Goal: Register for event/course

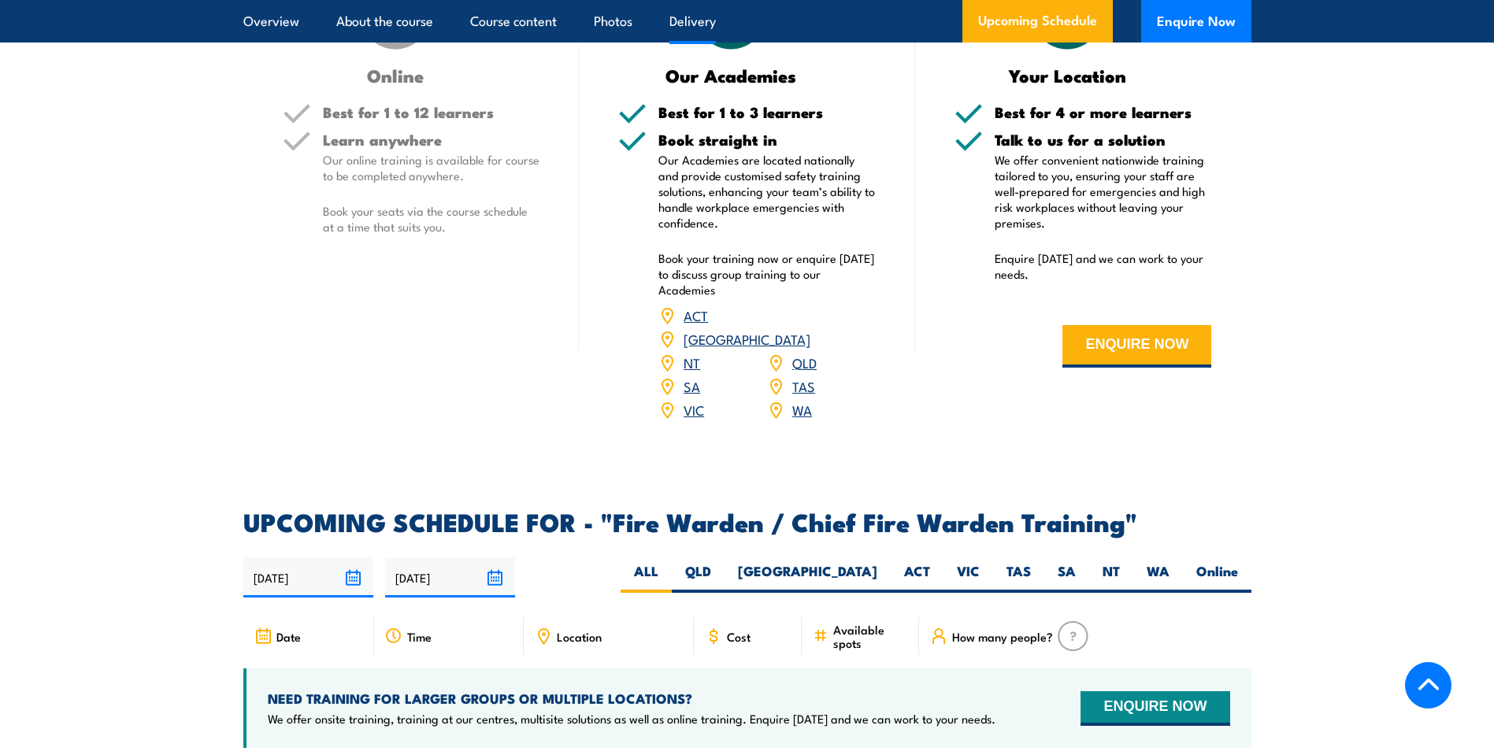
scroll to position [2441, 0]
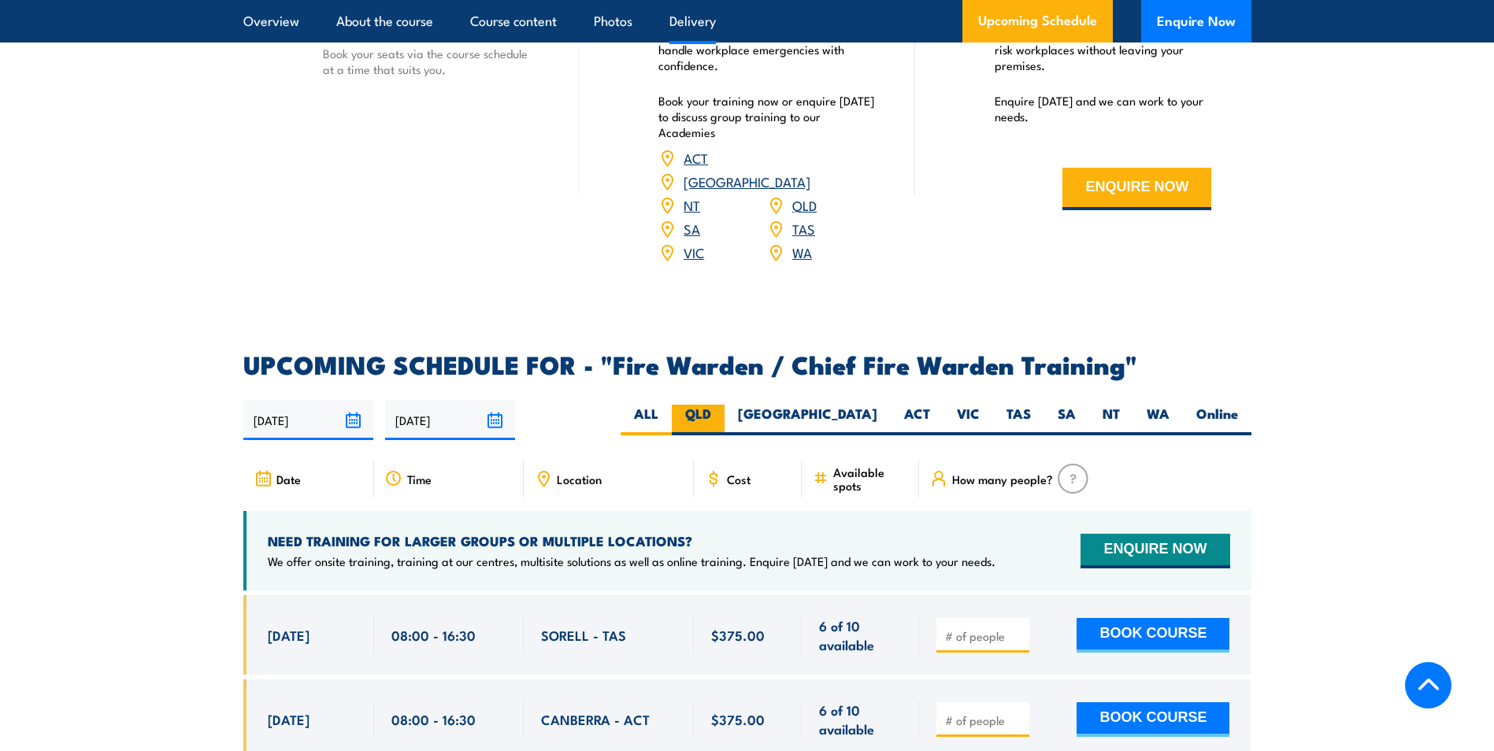
click at [724, 421] on label "QLD" at bounding box center [698, 420] width 53 height 31
click at [721, 415] on input "QLD" at bounding box center [716, 410] width 10 height 10
radio input "true"
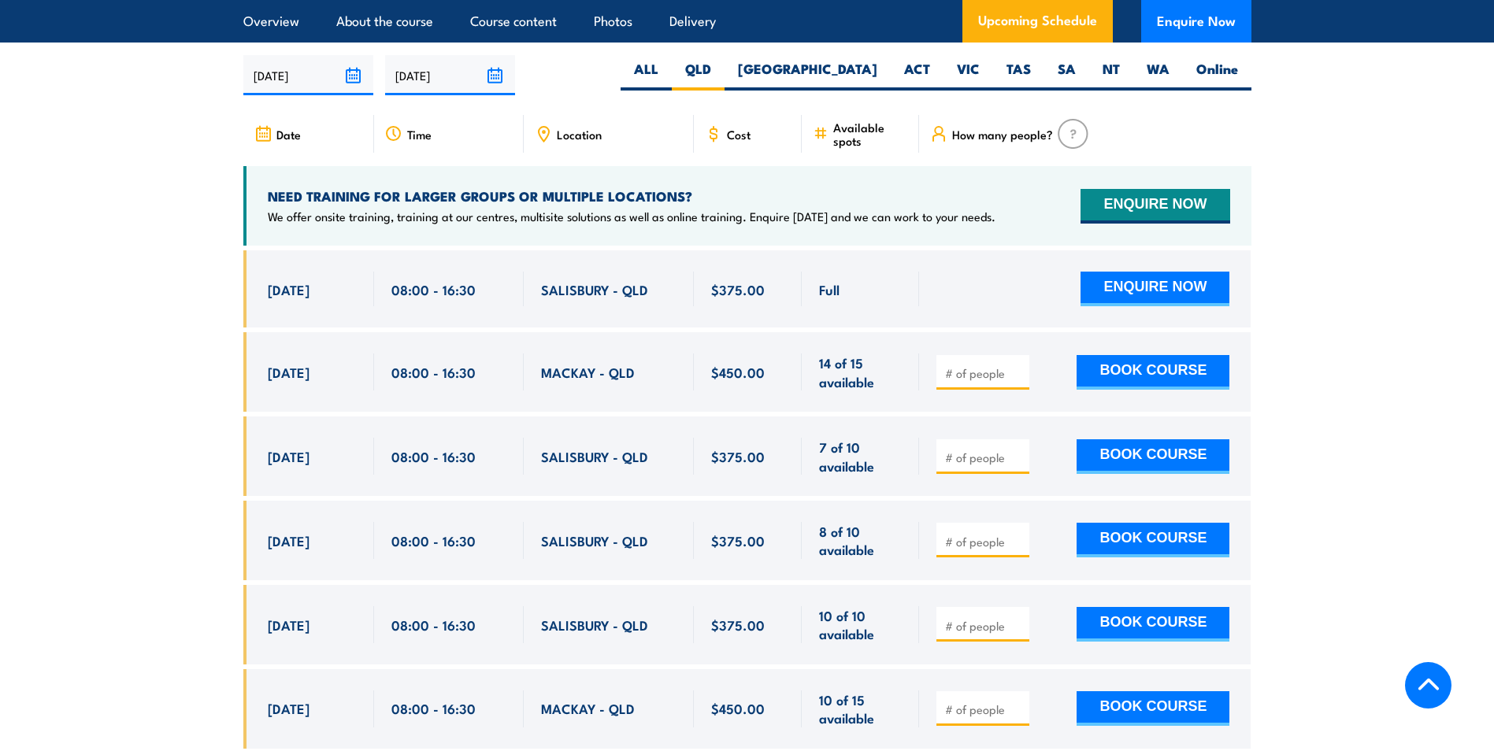
scroll to position [2789, 0]
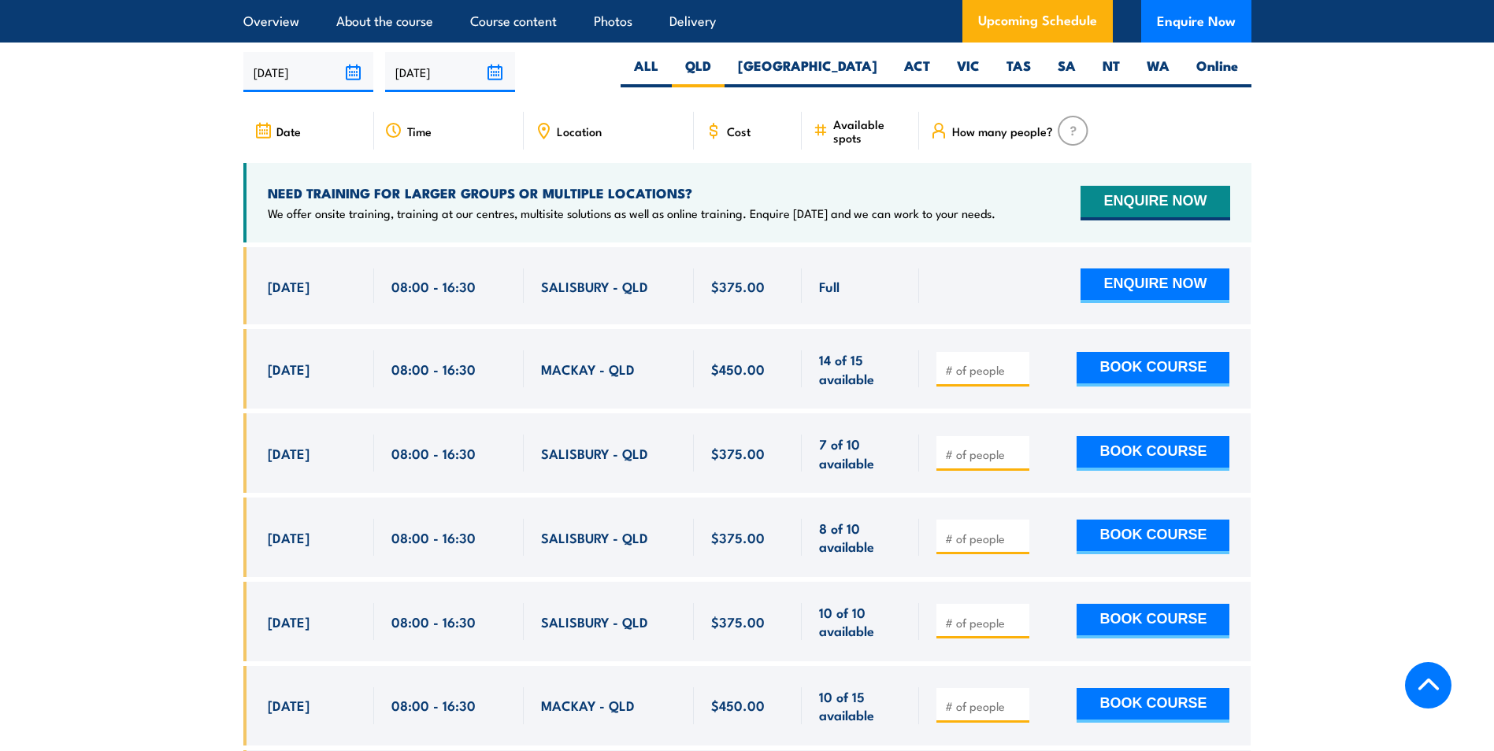
drag, startPoint x: 264, startPoint y: 447, endPoint x: 677, endPoint y: 450, distance: 413.4
click at [677, 450] on div "[DATE] 08:00 - 08:00" at bounding box center [747, 453] width 1008 height 80
click at [274, 462] on div "[DATE]" at bounding box center [312, 453] width 89 height 37
click at [276, 471] on div "[DATE] 08:00 - 08:00" at bounding box center [308, 453] width 131 height 80
click at [521, 475] on div "08:00 - 16:30" at bounding box center [449, 453] width 150 height 80
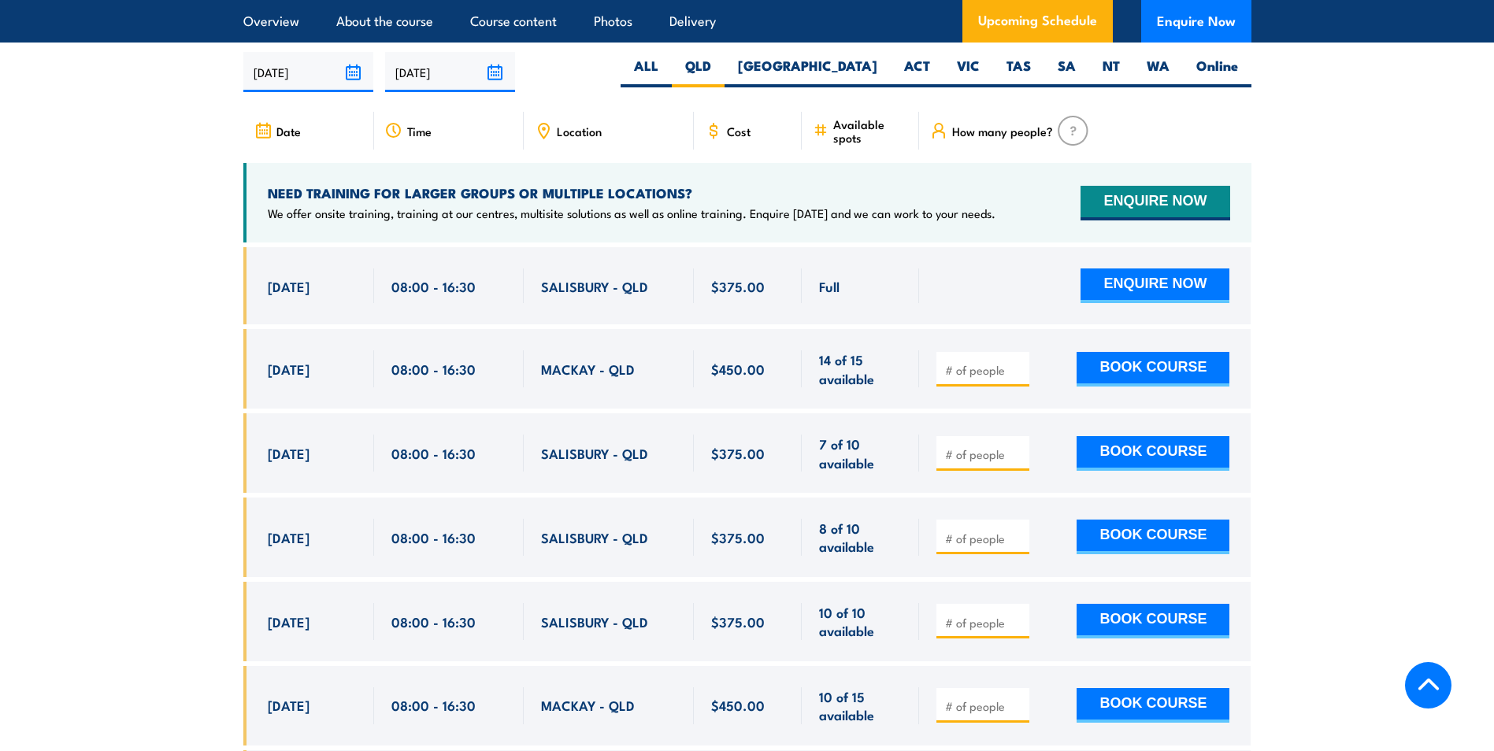
click at [521, 475] on div "08:00 - 16:30" at bounding box center [449, 453] width 150 height 80
click at [289, 447] on span "[DATE]" at bounding box center [289, 453] width 42 height 18
drag, startPoint x: 267, startPoint y: 449, endPoint x: 656, endPoint y: 454, distance: 389.1
click at [656, 454] on div "[DATE] 08:00 - 08:00" at bounding box center [747, 453] width 1008 height 80
drag, startPoint x: 656, startPoint y: 454, endPoint x: 619, endPoint y: 451, distance: 37.1
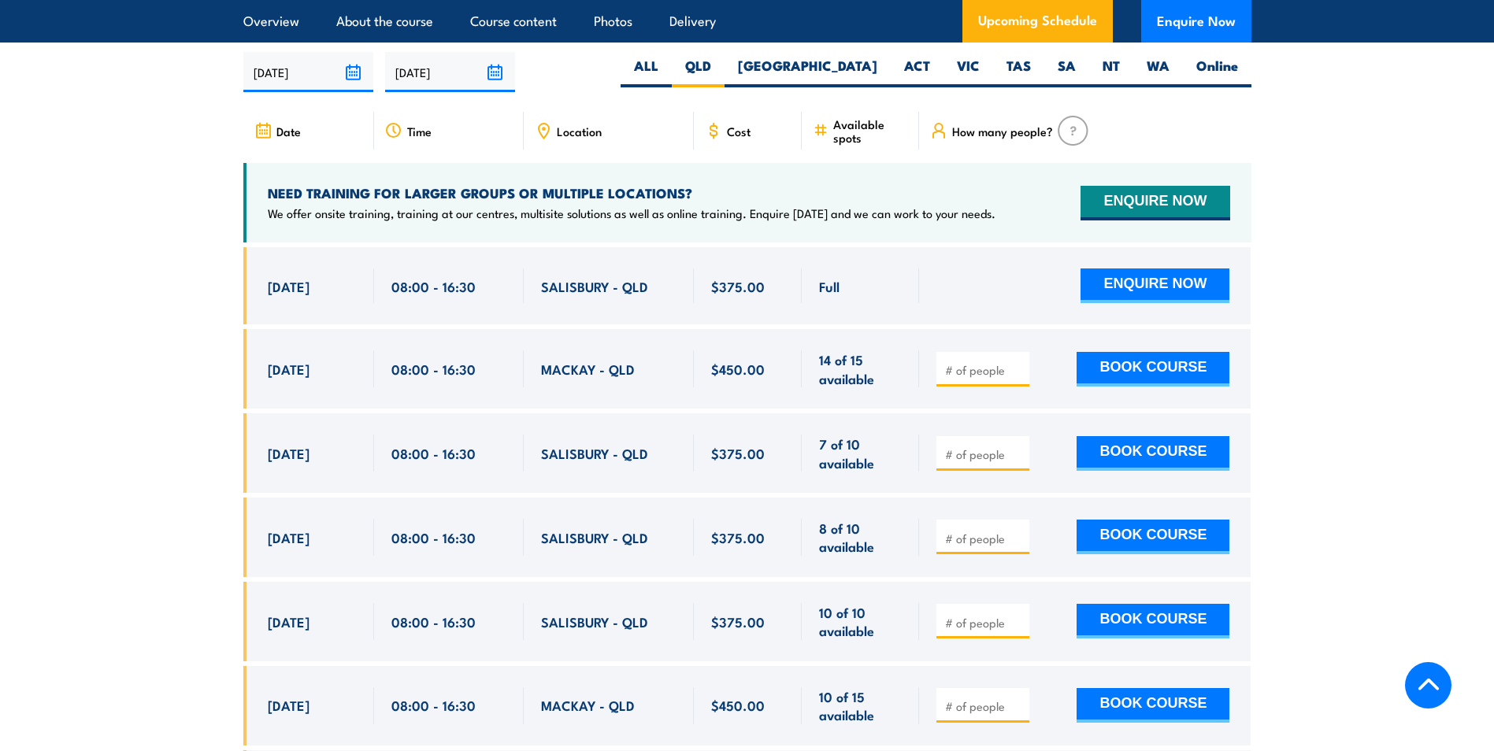
copy div "10 Oct, 2025 08:00 - 16:30 SALISBURY - QLD"
